Goal: Task Accomplishment & Management: Use online tool/utility

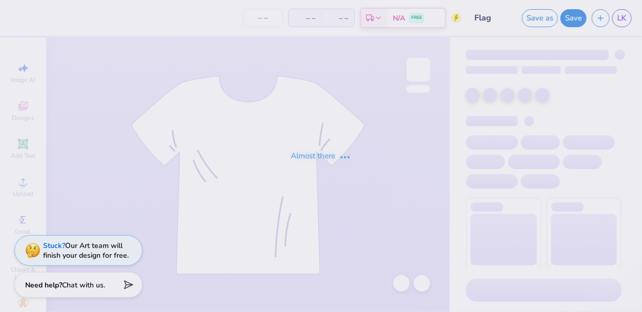
type input "Flag"
type input "25"
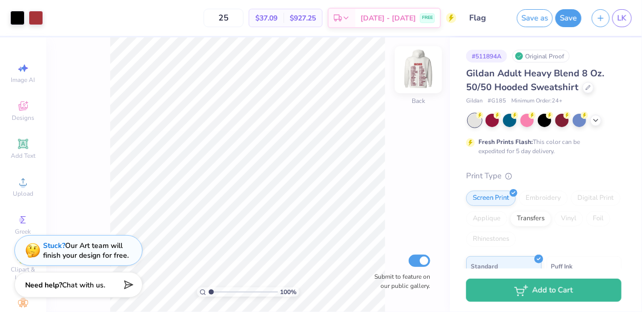
click at [421, 71] on img at bounding box center [418, 69] width 41 height 41
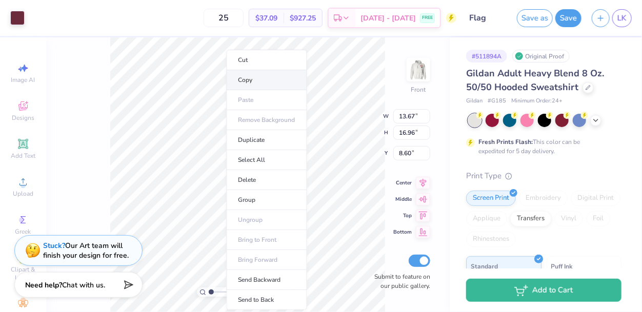
click at [251, 79] on li "Copy" at bounding box center [267, 80] width 80 height 20
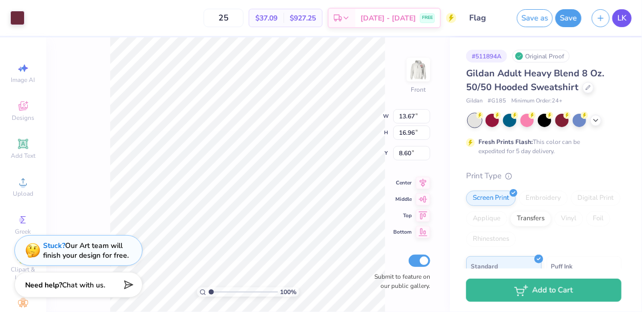
click at [617, 20] on span "LK" at bounding box center [621, 18] width 9 height 12
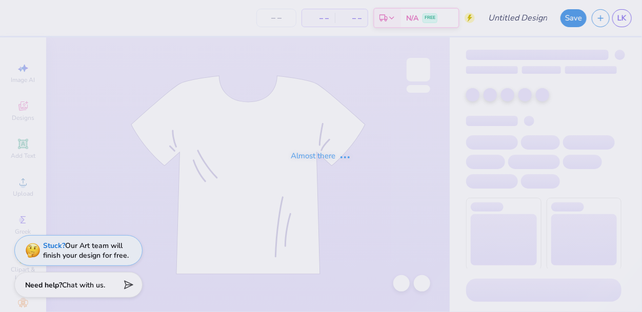
type input "[PERSON_NAME]"
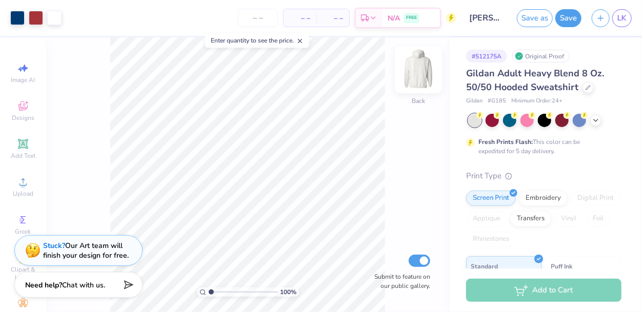
click at [414, 69] on img at bounding box center [418, 69] width 41 height 41
click at [611, 21] on div "LK" at bounding box center [611, 18] width 40 height 18
click at [618, 23] on span "LK" at bounding box center [621, 18] width 9 height 12
